Goal: Task Accomplishment & Management: Use online tool/utility

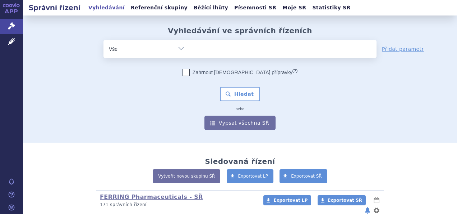
click at [10, 8] on link "APP" at bounding box center [11, 9] width 23 height 19
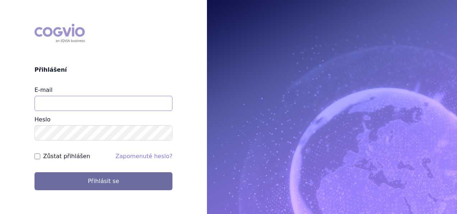
click at [101, 105] on input "E-mail" at bounding box center [104, 103] width 138 height 15
type input "vit.moravec@ferring.com"
click at [37, 153] on input "Zůstat přihlášen" at bounding box center [38, 156] width 6 height 6
checkbox input "true"
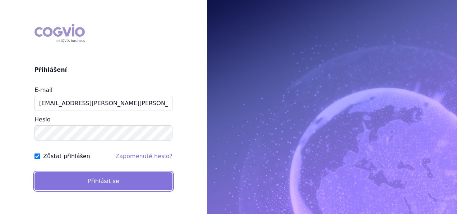
click at [102, 180] on button "Přihlásit se" at bounding box center [104, 181] width 138 height 18
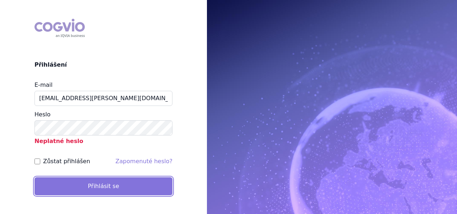
click at [117, 185] on button "Přihlásit se" at bounding box center [104, 186] width 138 height 18
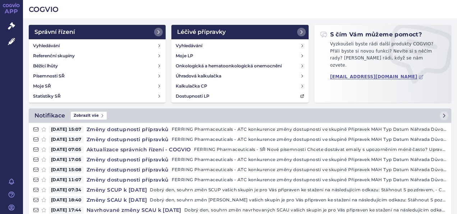
click at [12, 9] on link "APP" at bounding box center [11, 9] width 23 height 19
